Goal: Find specific fact: Find specific fact

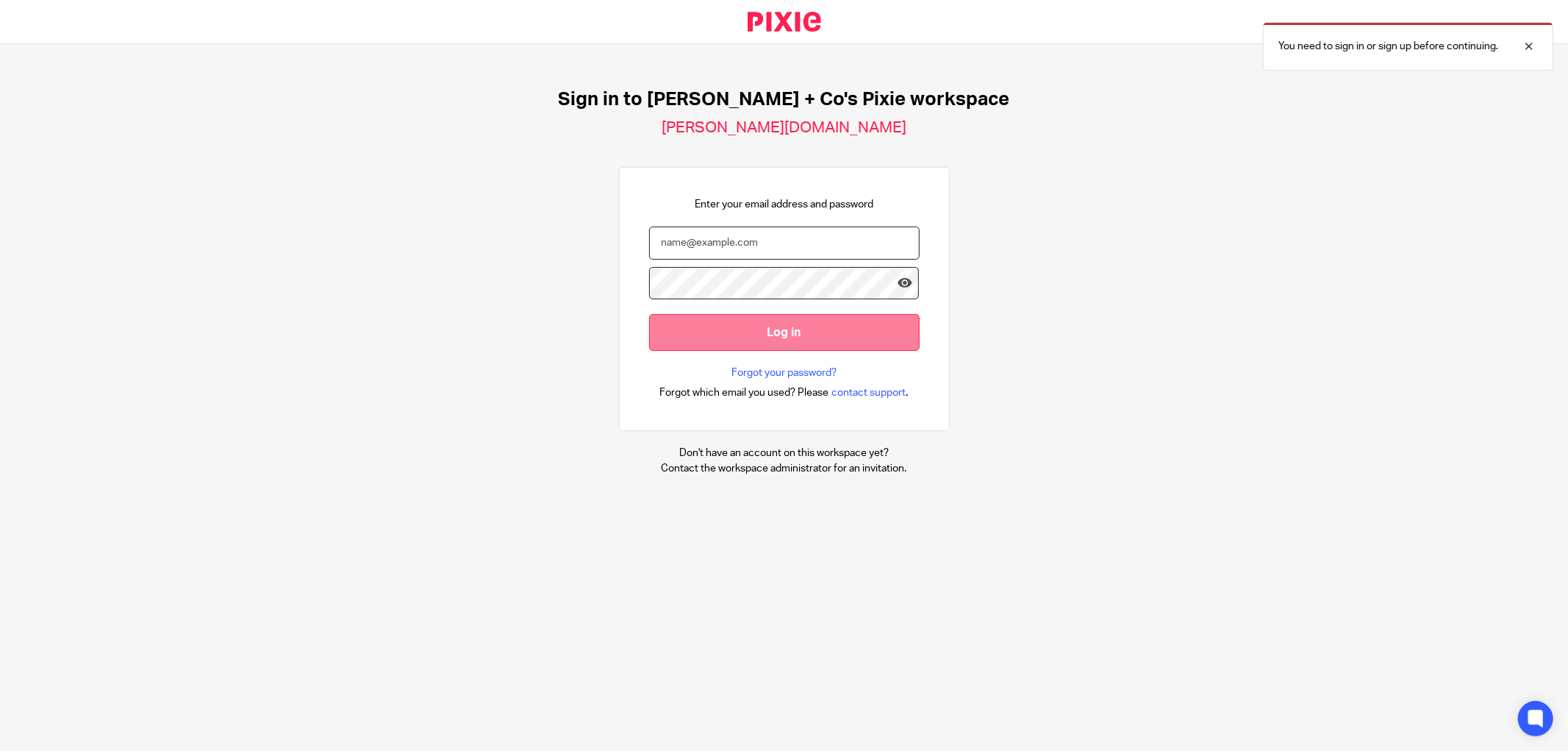
type input "[PERSON_NAME][EMAIL_ADDRESS][DOMAIN_NAME]"
click at [772, 343] on input "Log in" at bounding box center [784, 331] width 271 height 36
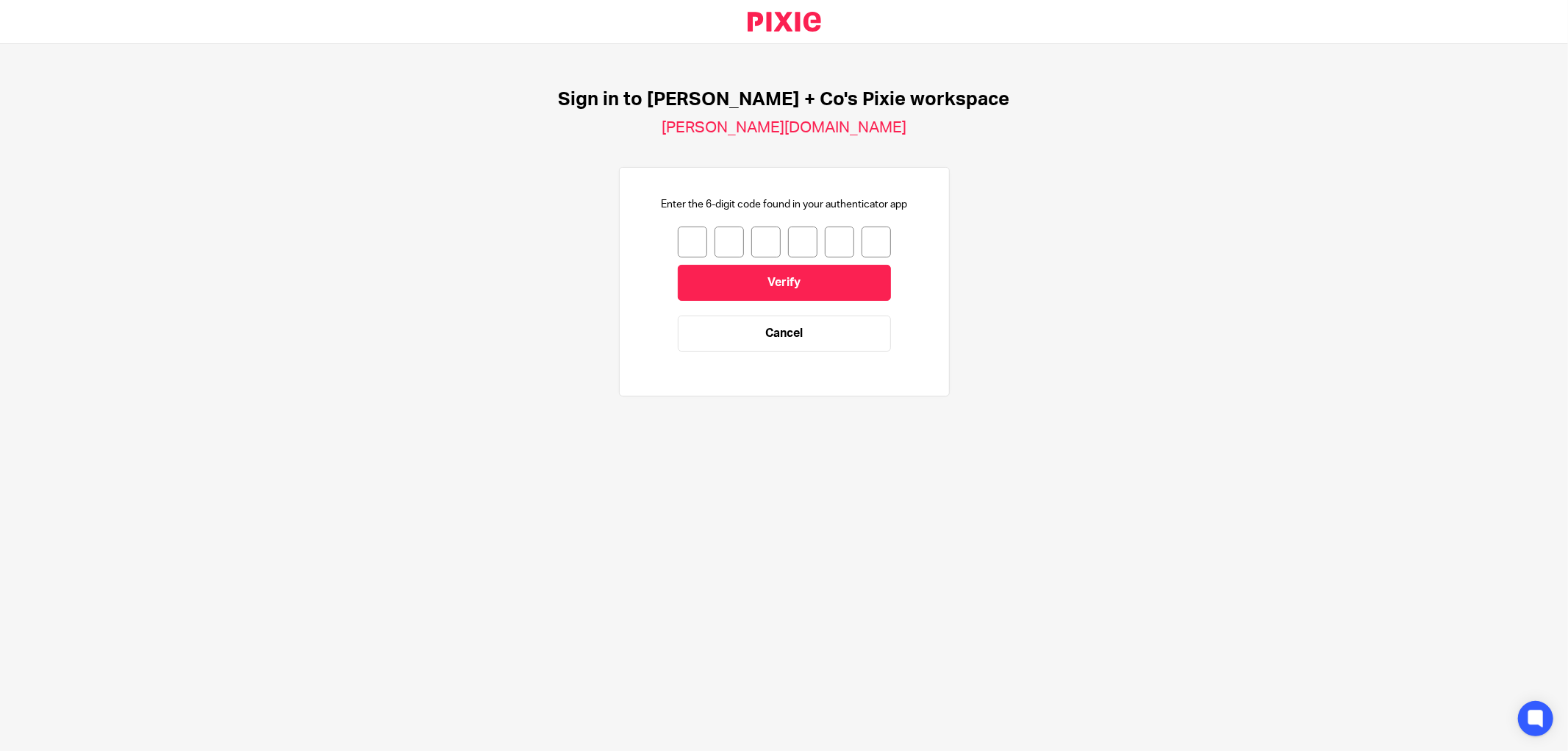
click at [693, 251] on input "number" at bounding box center [692, 242] width 29 height 31
type input "2"
type input "1"
type input "8"
type input "4"
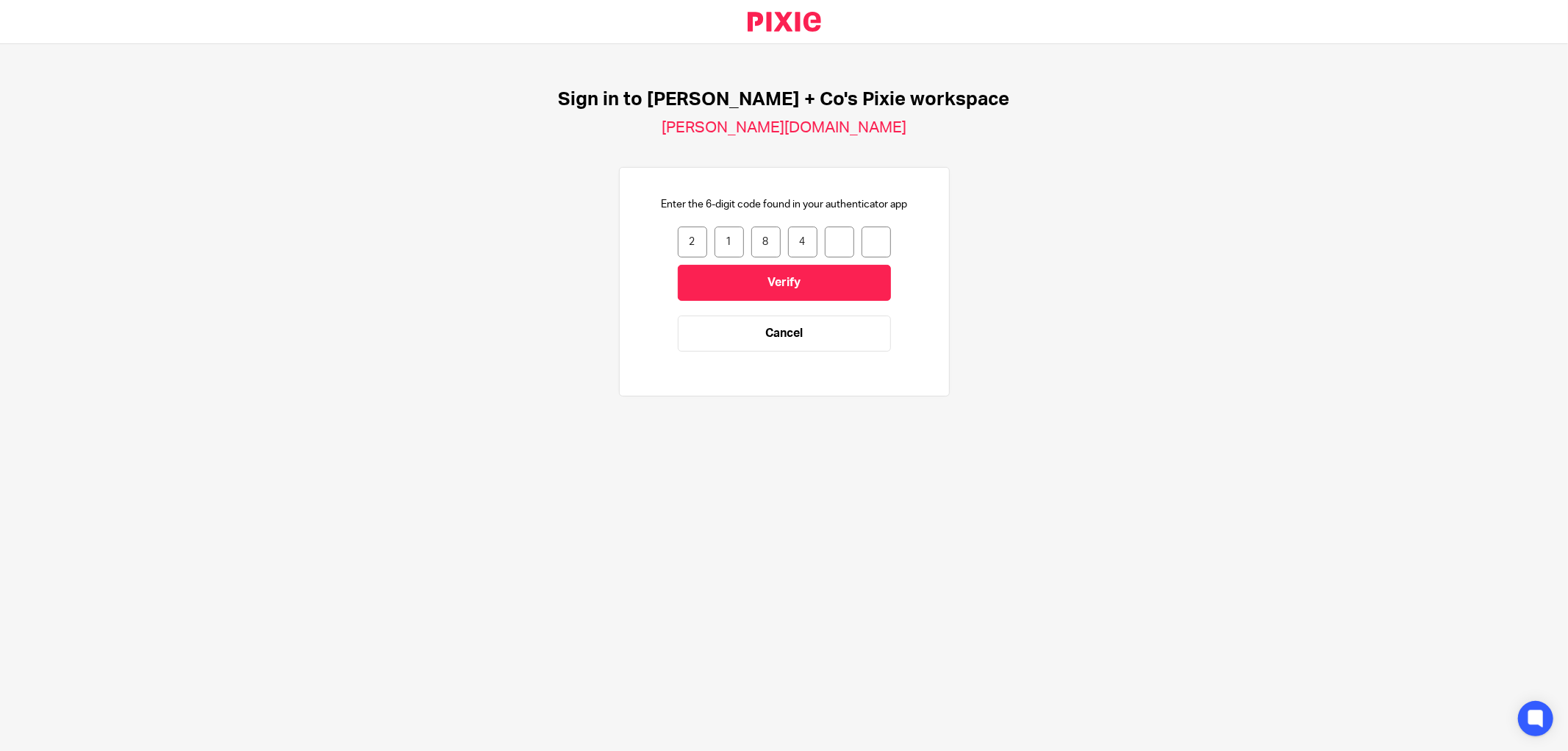
type input "2"
type input "1"
click at [763, 287] on input "Verify" at bounding box center [784, 283] width 213 height 36
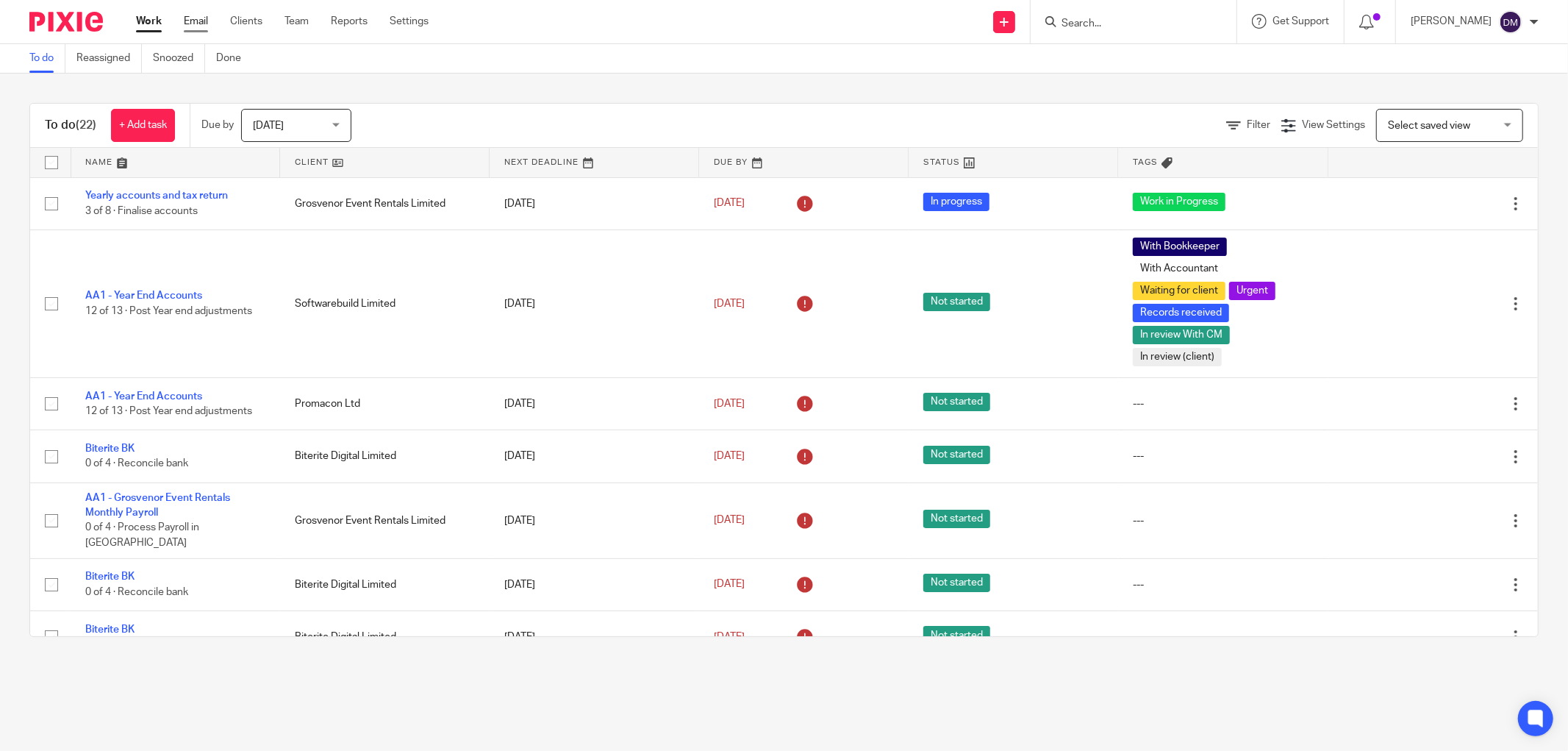
click at [191, 25] on link "Email" at bounding box center [196, 22] width 24 height 15
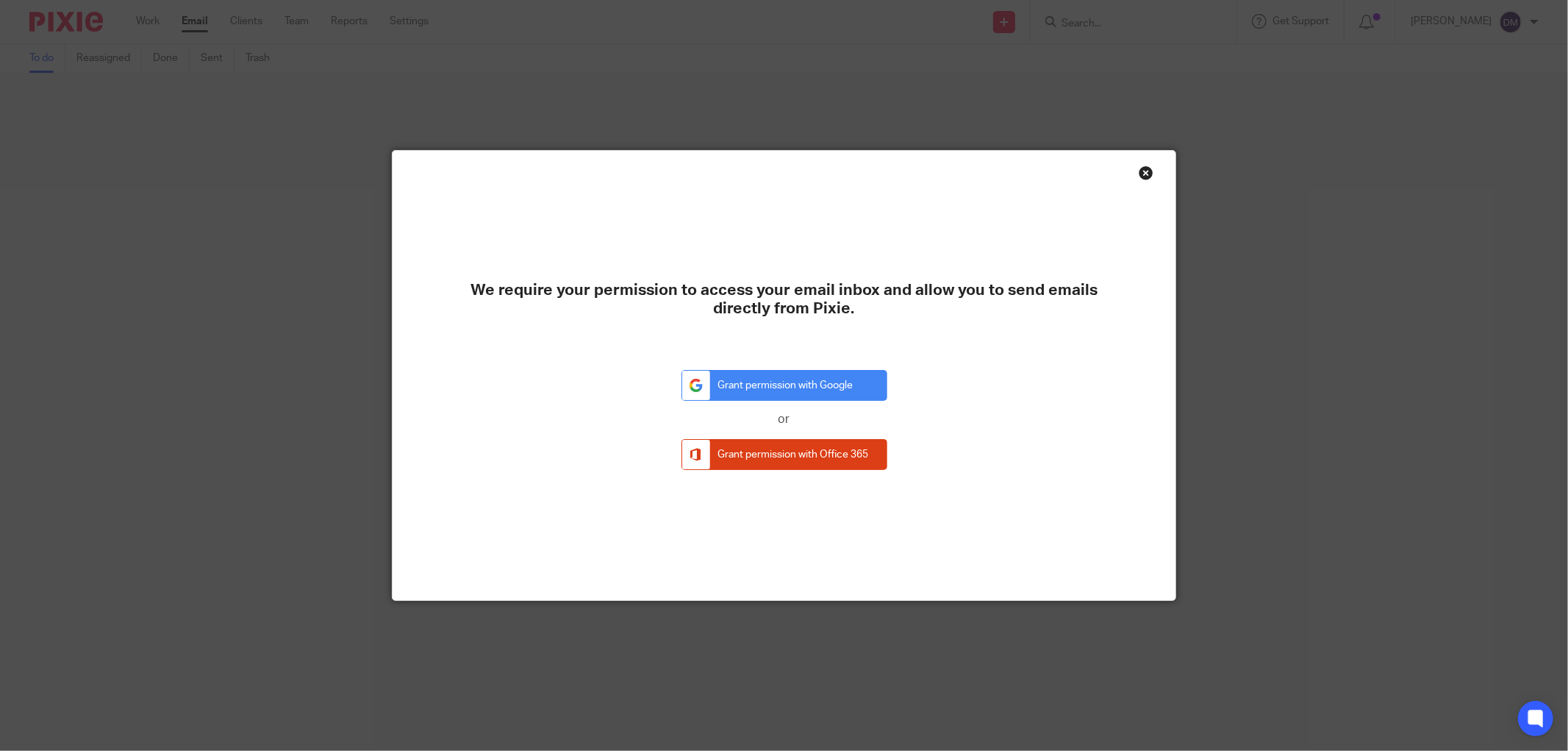
click at [1140, 171] on div "Close this dialog window" at bounding box center [1147, 173] width 15 height 15
click at [1139, 171] on div "Close this dialog window" at bounding box center [1147, 173] width 15 height 15
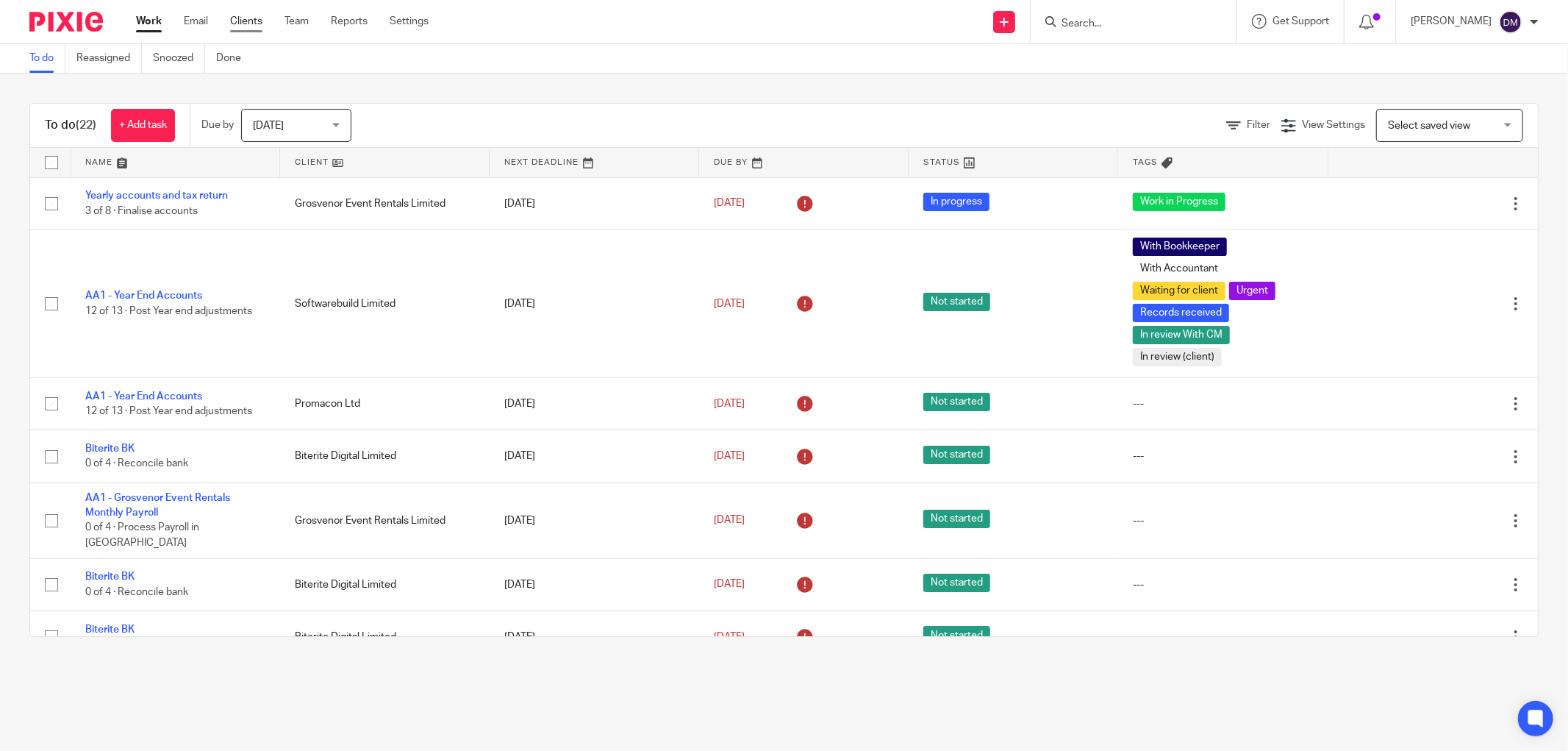
click at [252, 22] on link "Clients" at bounding box center [246, 22] width 33 height 15
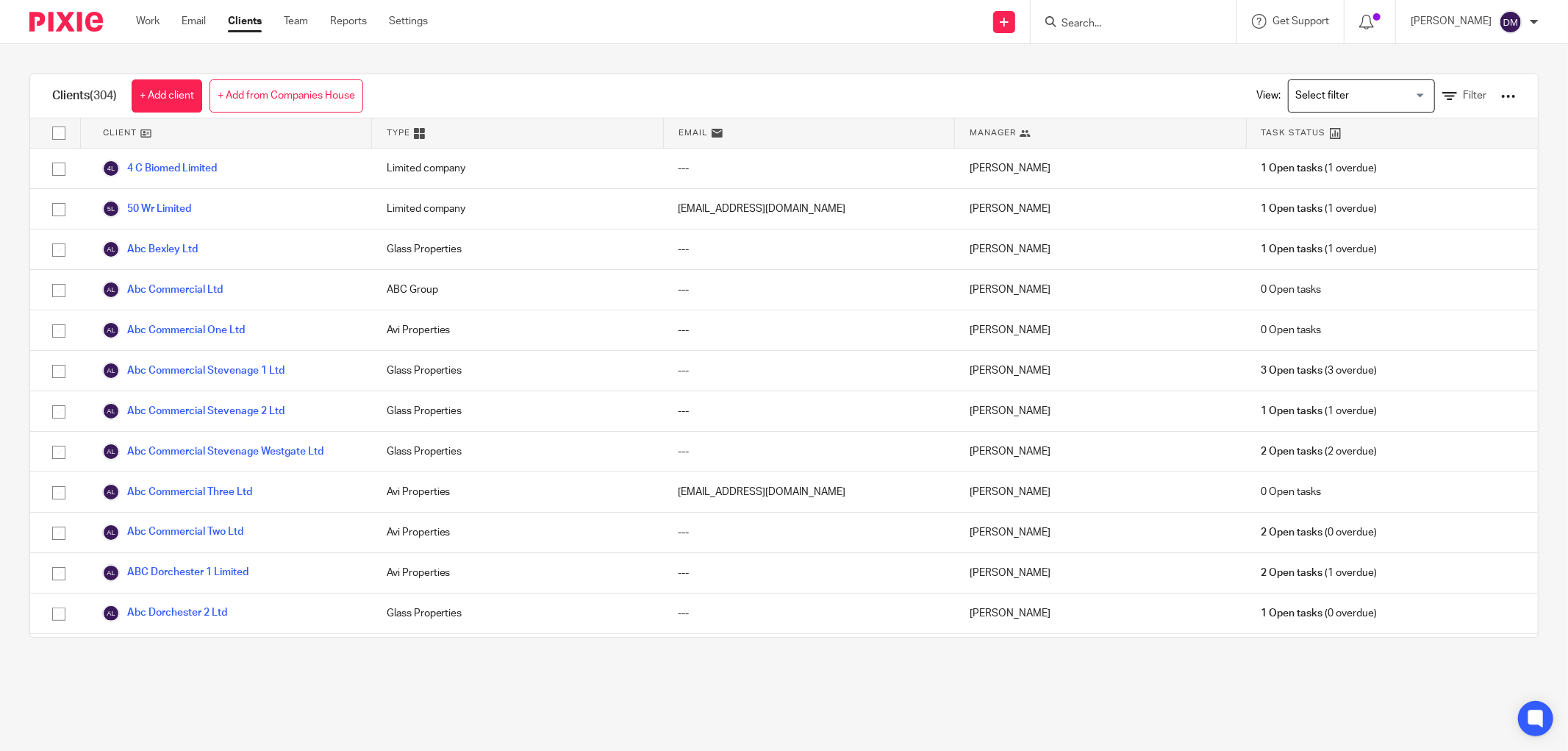
click at [1115, 23] on input "Search" at bounding box center [1126, 24] width 132 height 13
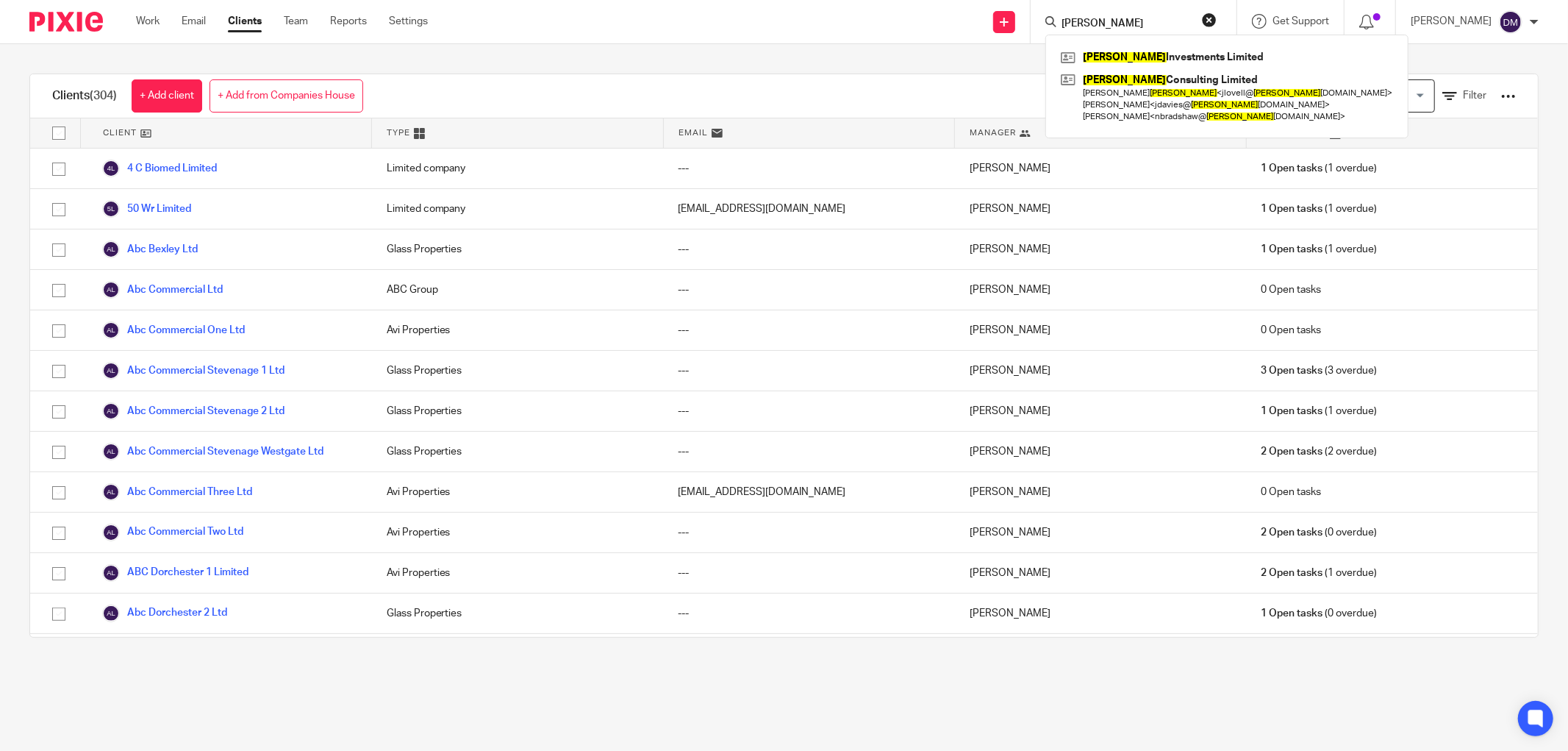
type input "lovell"
click button "submit" at bounding box center [0, 0] width 0 height 0
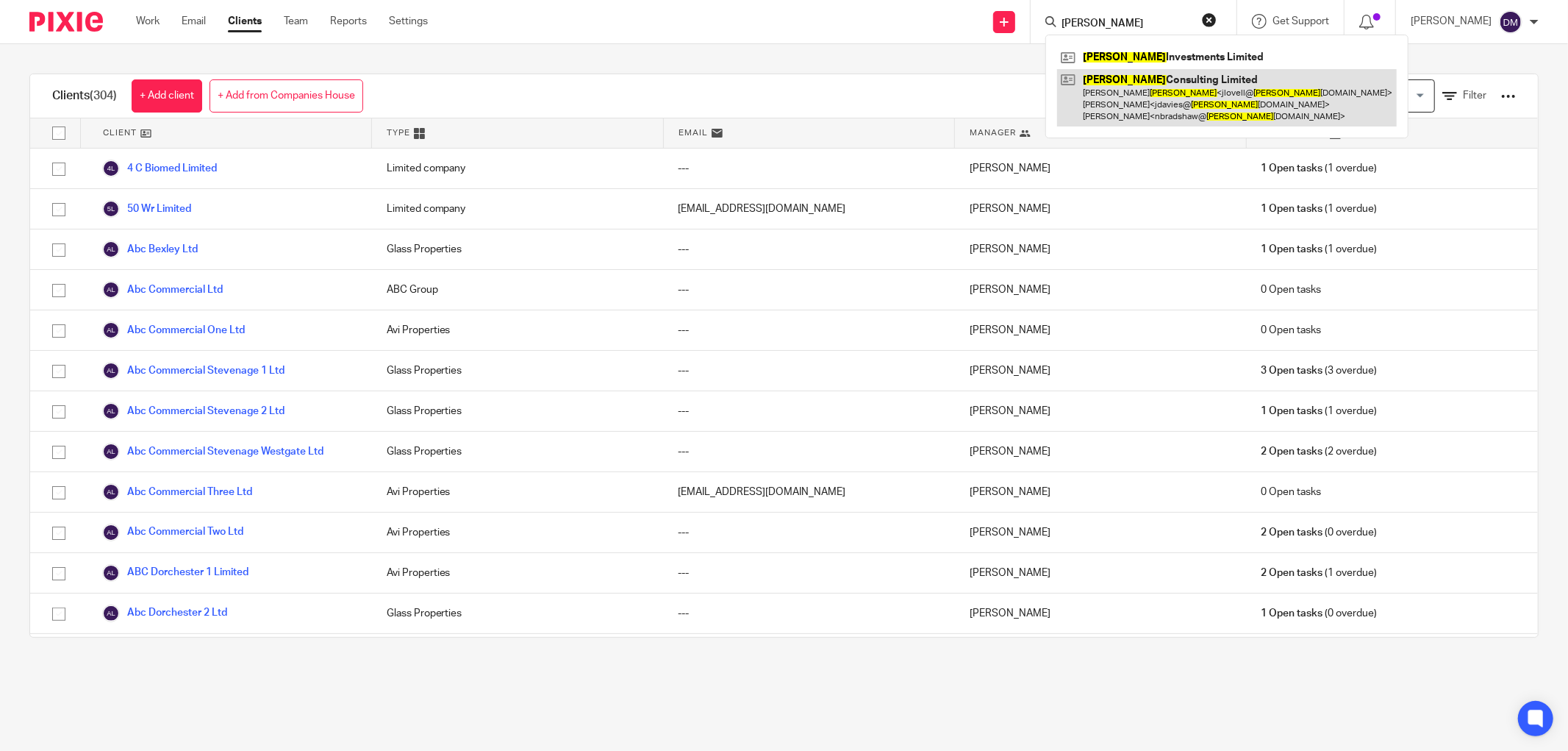
click at [1154, 77] on link at bounding box center [1226, 98] width 340 height 58
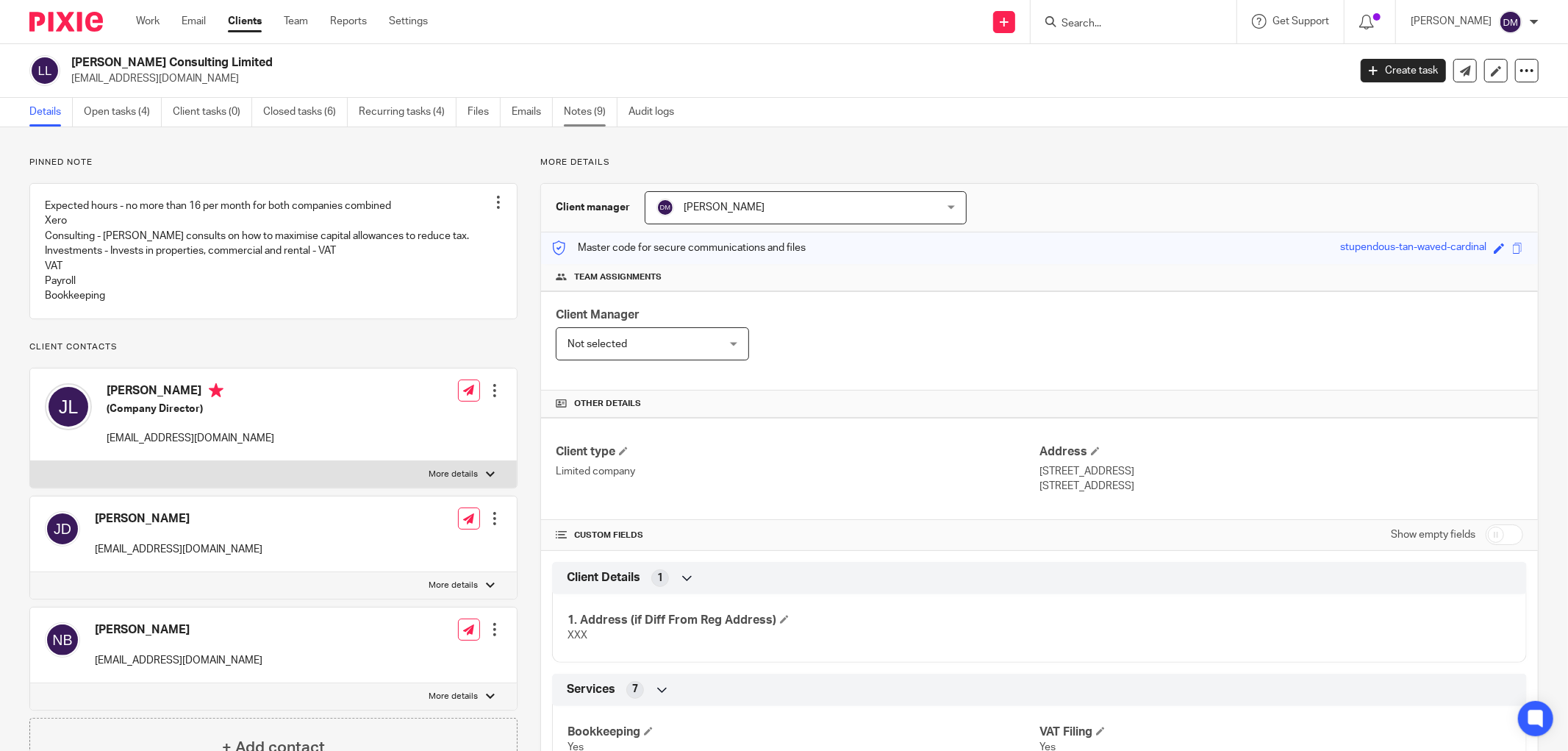
click at [591, 111] on link "Notes (9)" at bounding box center [590, 111] width 53 height 29
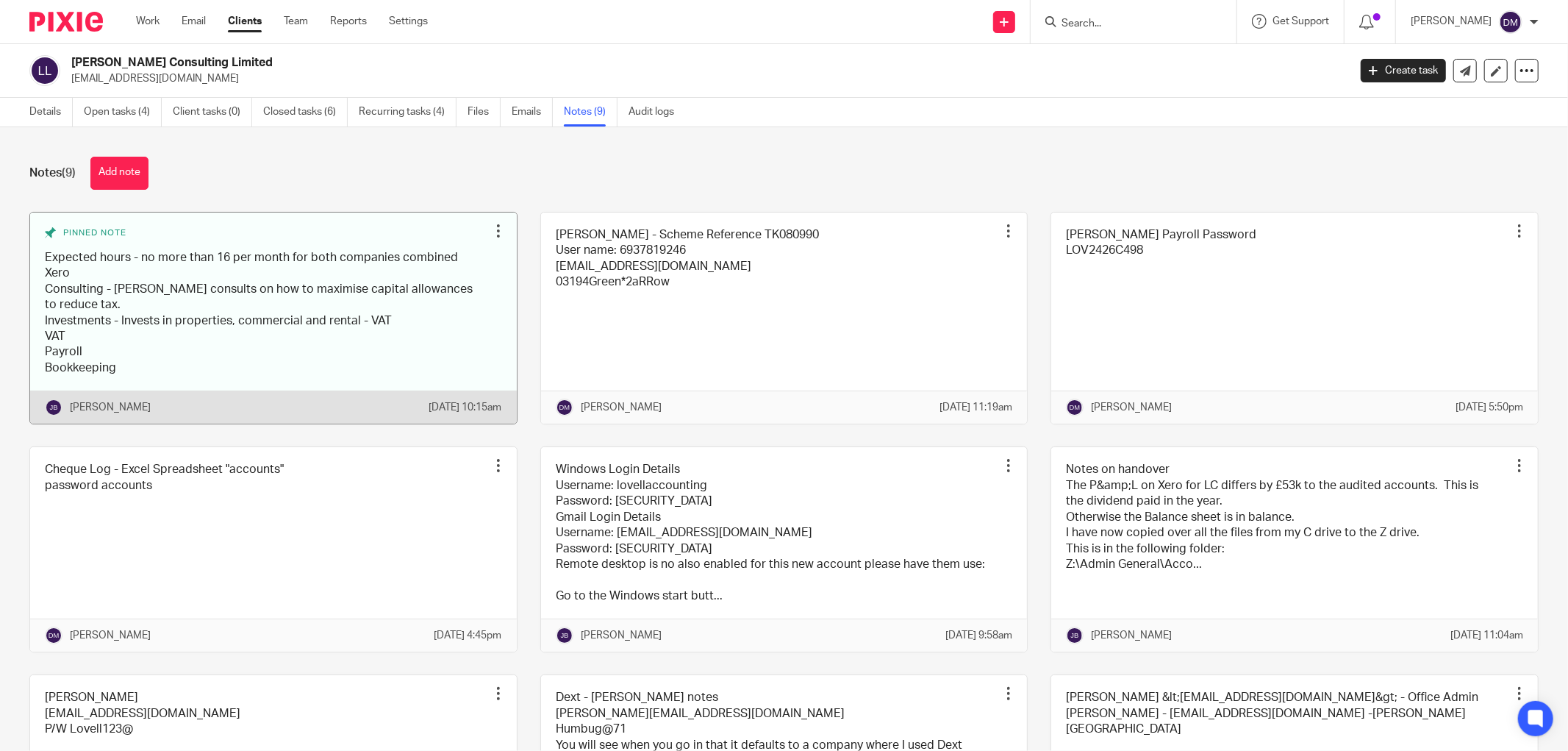
click at [343, 380] on link at bounding box center [273, 318] width 487 height 212
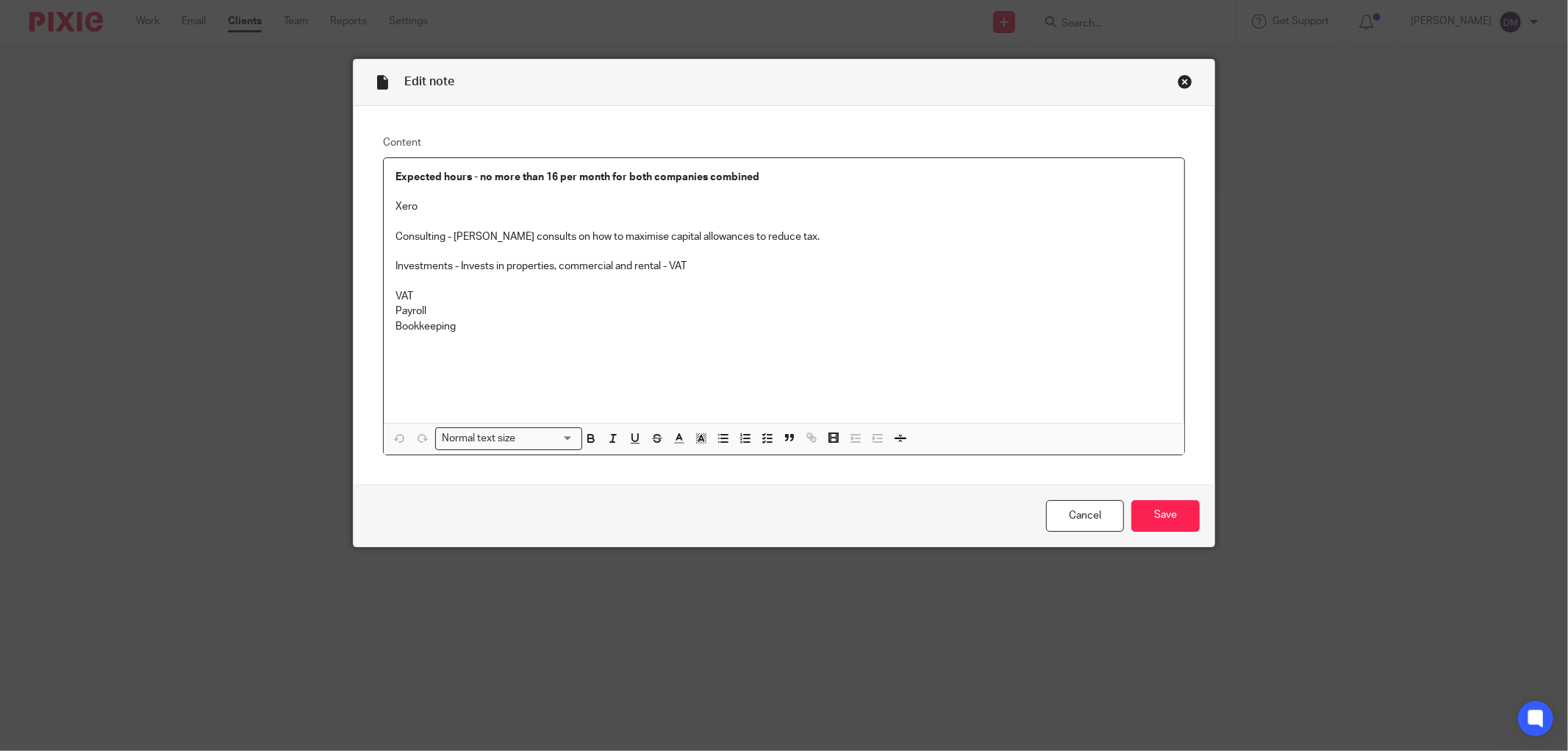
click at [1178, 76] on div "Close this dialog window" at bounding box center [1185, 81] width 15 height 15
click at [1187, 82] on div "Edit note" at bounding box center [784, 82] width 861 height 46
click at [1179, 82] on div "Close this dialog window" at bounding box center [1185, 81] width 15 height 15
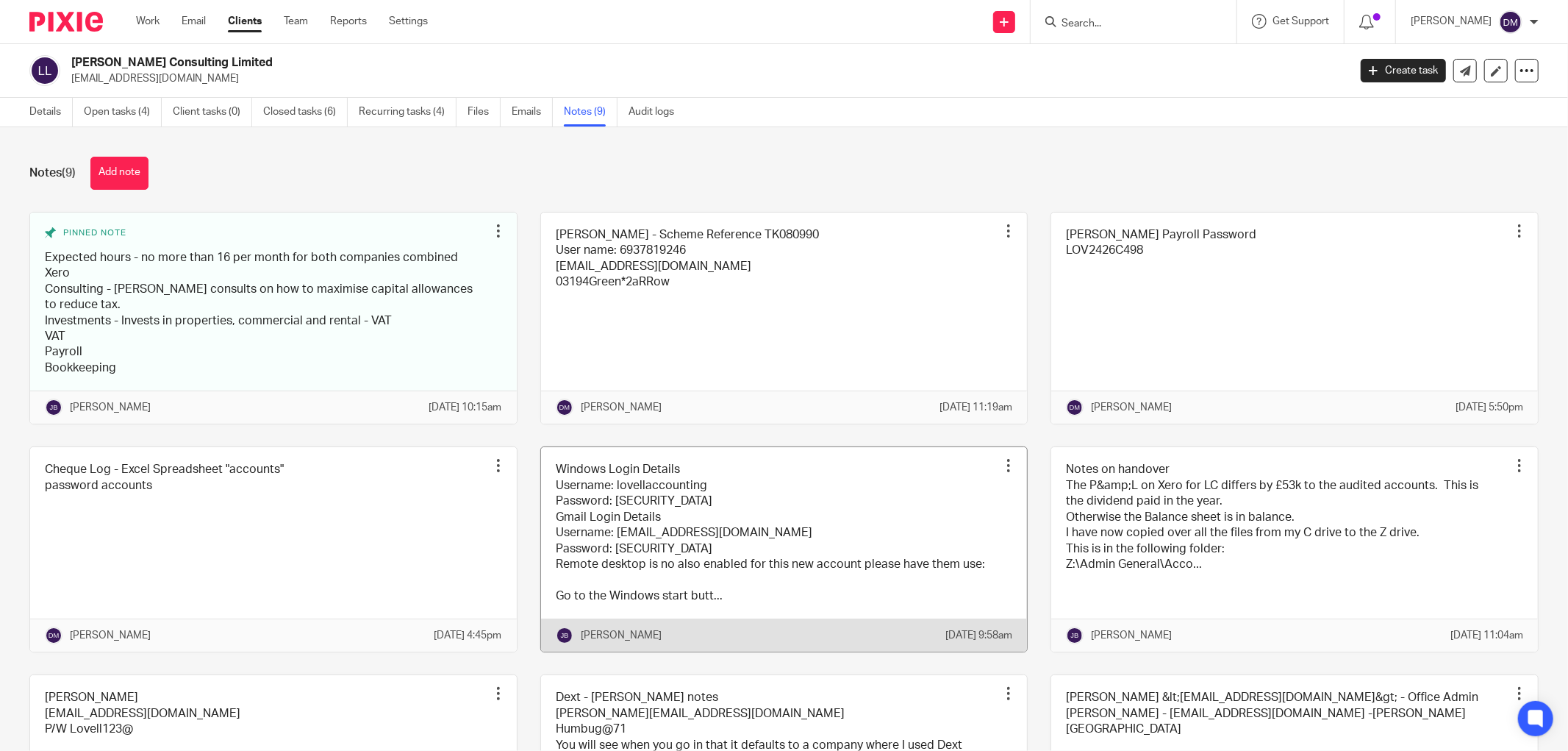
click at [827, 497] on link at bounding box center [784, 550] width 487 height 204
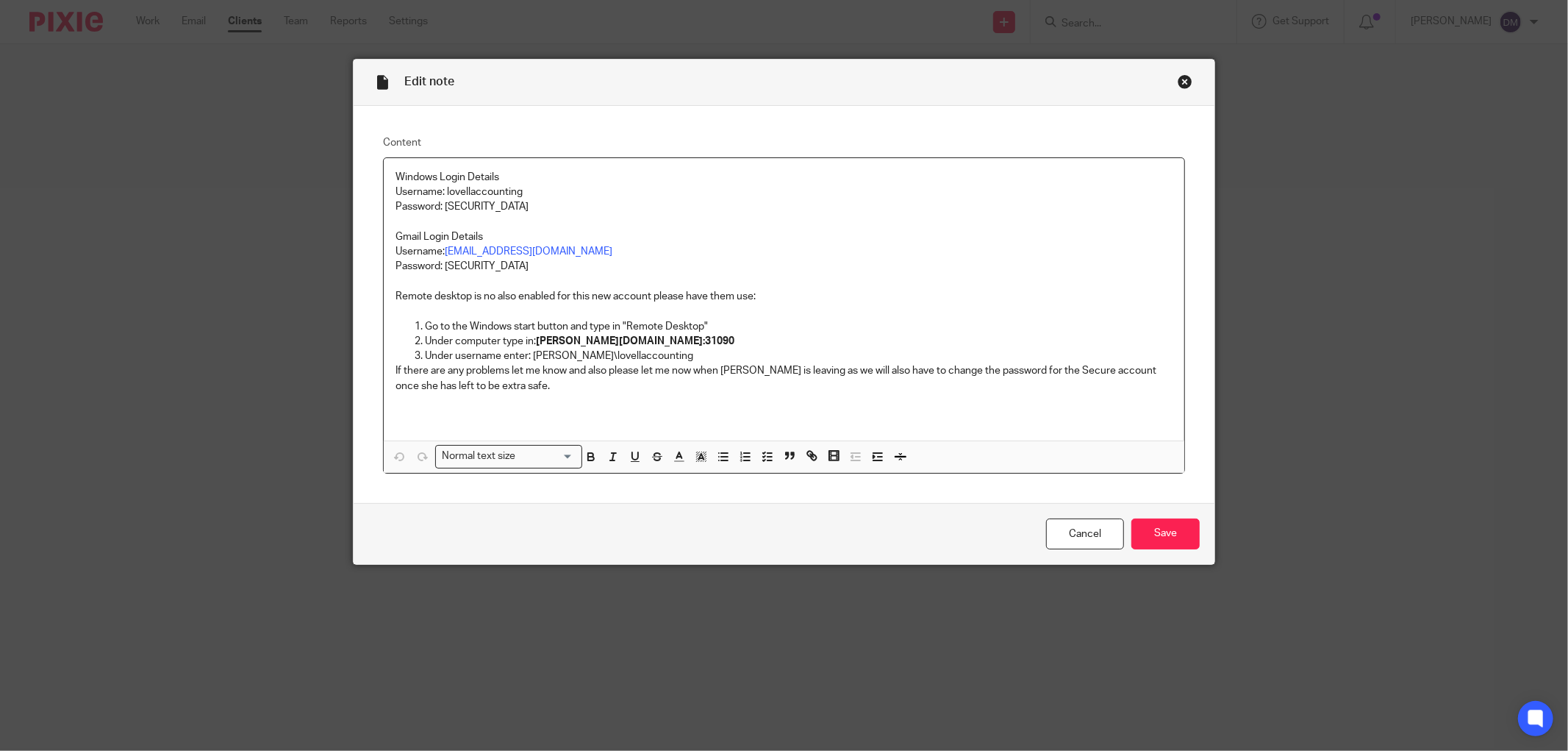
drag, startPoint x: 586, startPoint y: 210, endPoint x: 441, endPoint y: 210, distance: 145.0
click at [441, 210] on p "Password: [SECURITY_DATA]" at bounding box center [784, 207] width 777 height 15
copy p "PurpleWasherBrickPaint753951"
click at [1182, 80] on div "Close this dialog window" at bounding box center [1185, 81] width 15 height 15
